Goal: Navigation & Orientation: Find specific page/section

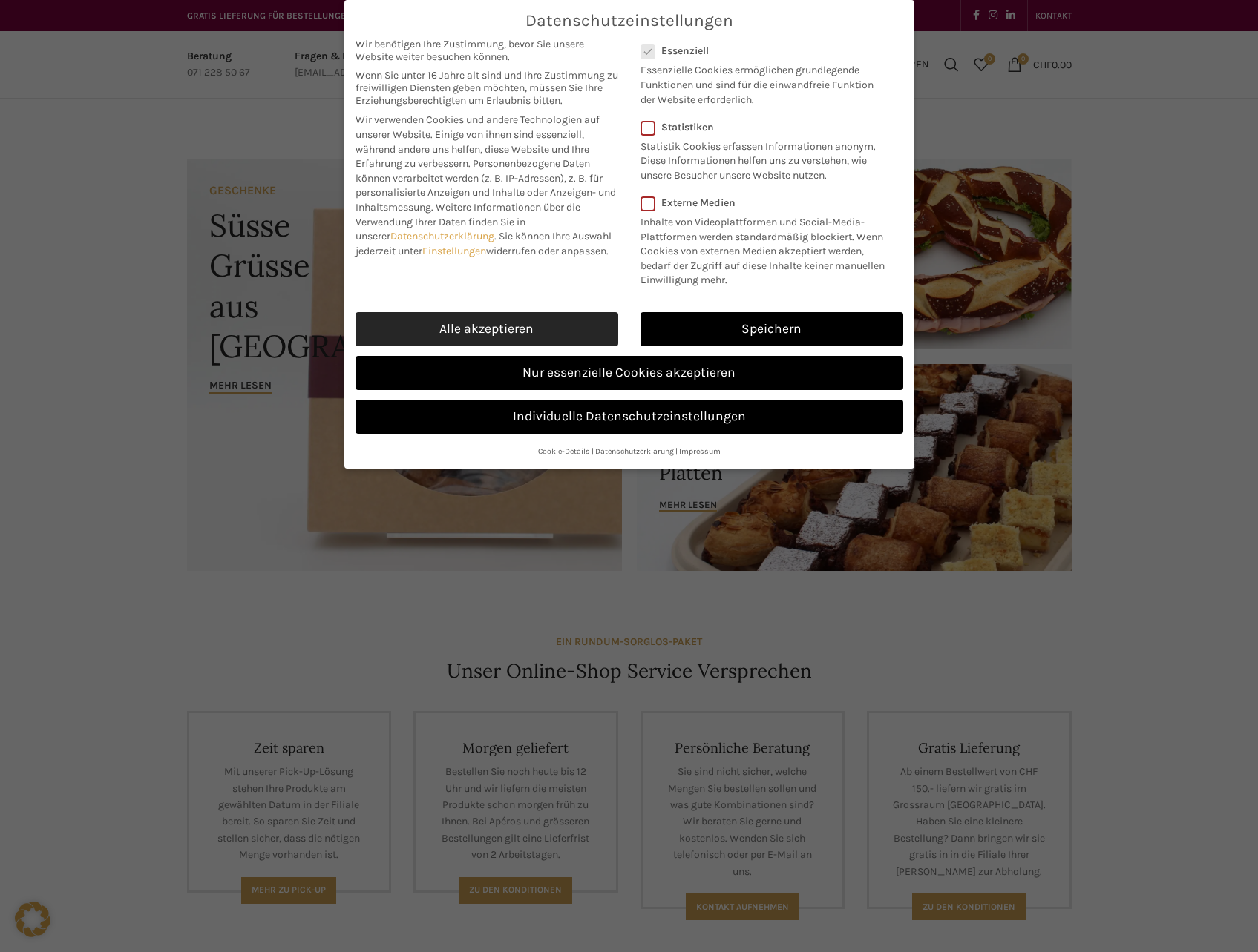
click at [536, 316] on link "Alle akzeptieren" at bounding box center [486, 328] width 263 height 34
checkbox input "true"
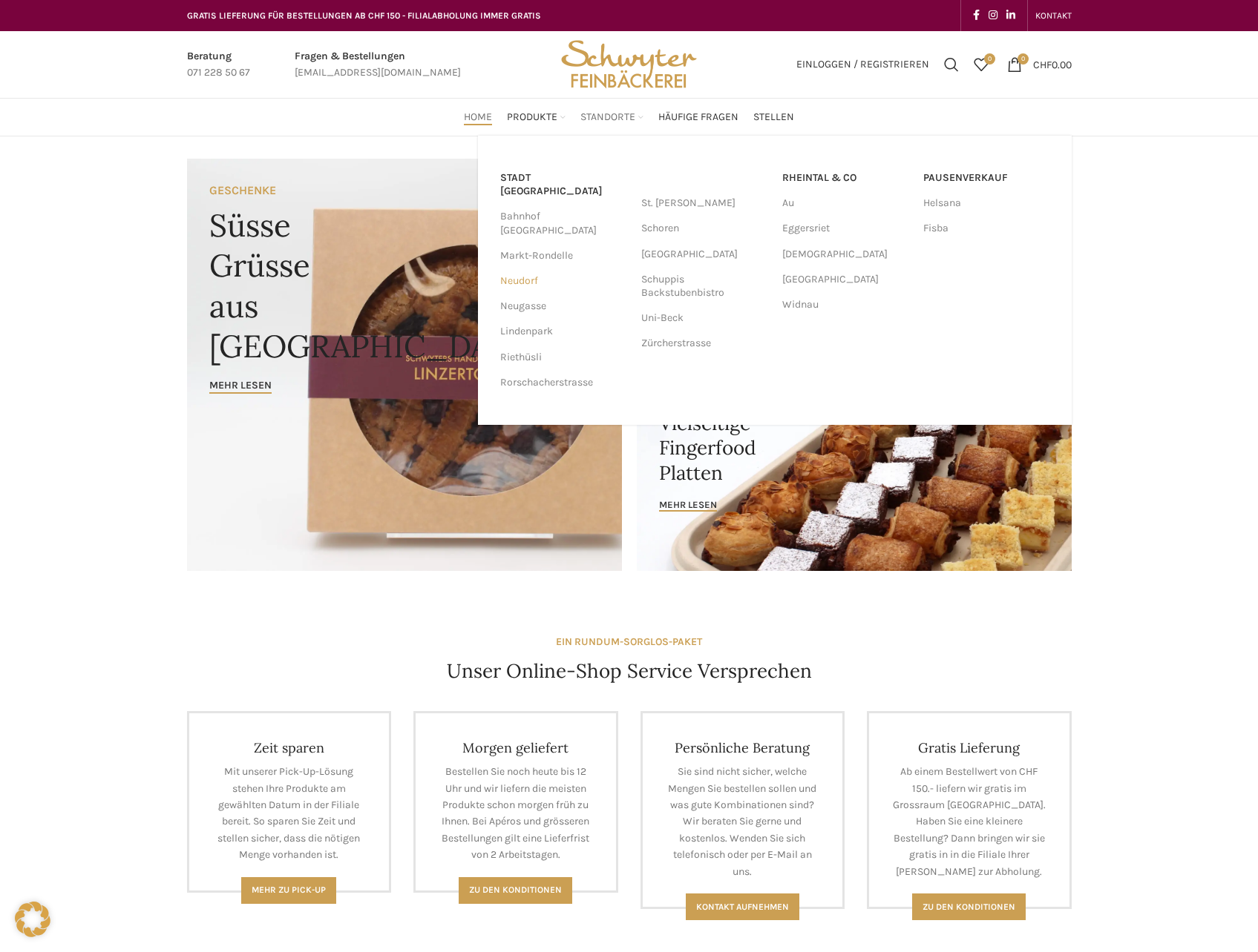
click at [518, 268] on link "Neudorf" at bounding box center [563, 280] width 126 height 25
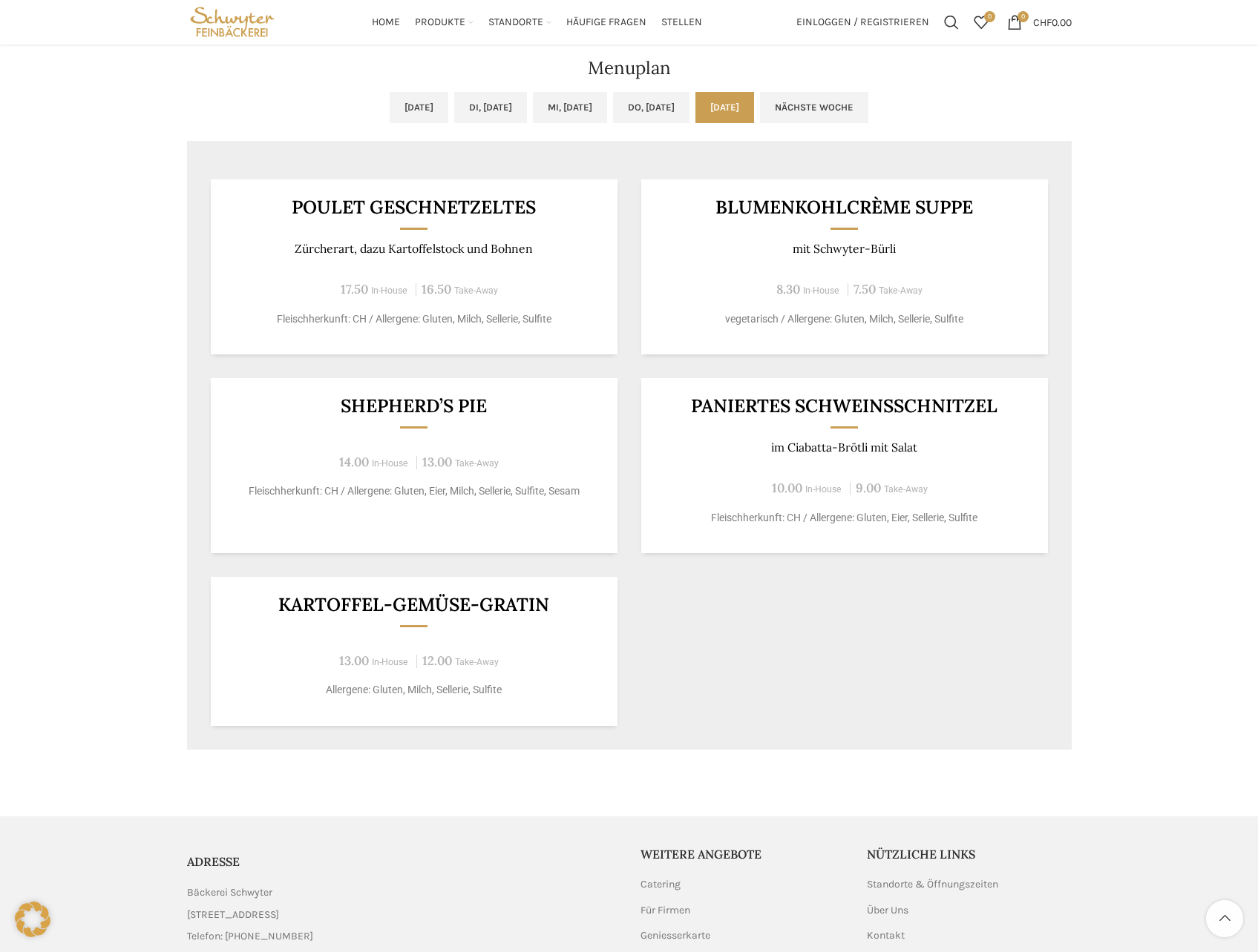
scroll to position [668, 0]
